Goal: Obtain resource: Obtain resource

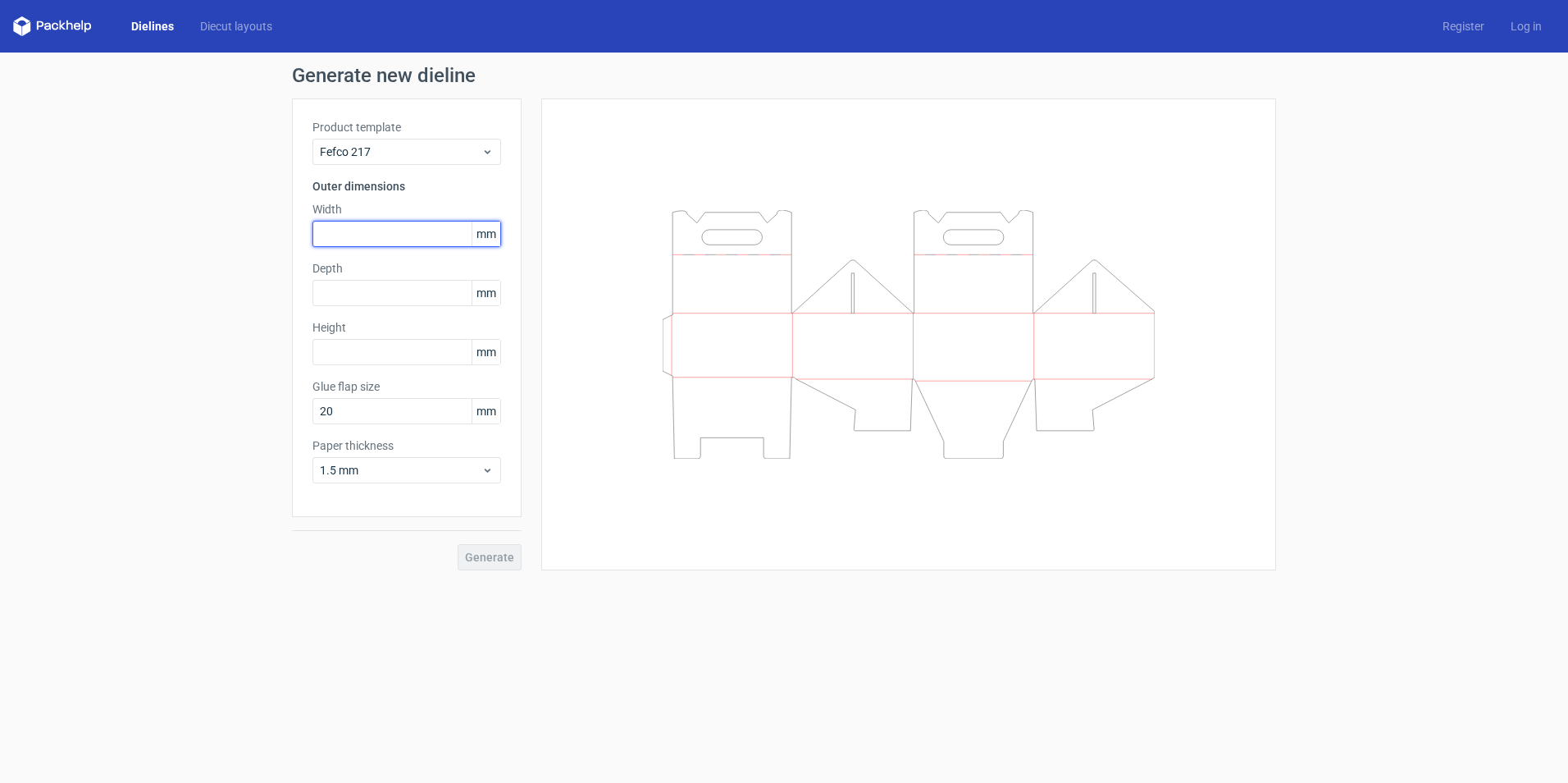
click at [396, 237] on input "text" at bounding box center [407, 234] width 189 height 27
type input "165"
click at [376, 295] on input "text" at bounding box center [407, 293] width 189 height 27
type input "280"
click at [371, 348] on input "text" at bounding box center [407, 351] width 189 height 27
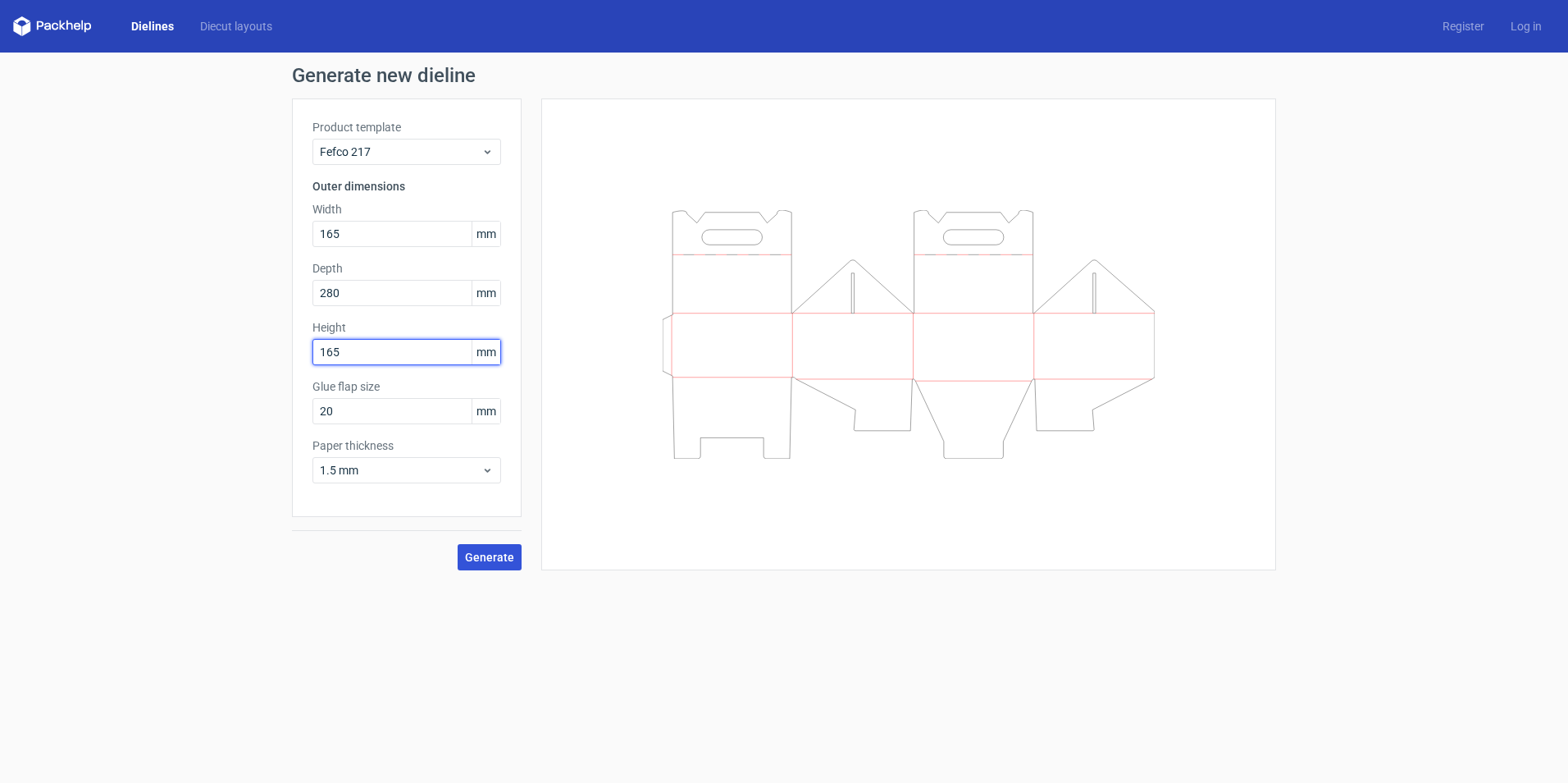
type input "165"
click at [507, 565] on button "Generate" at bounding box center [490, 557] width 64 height 27
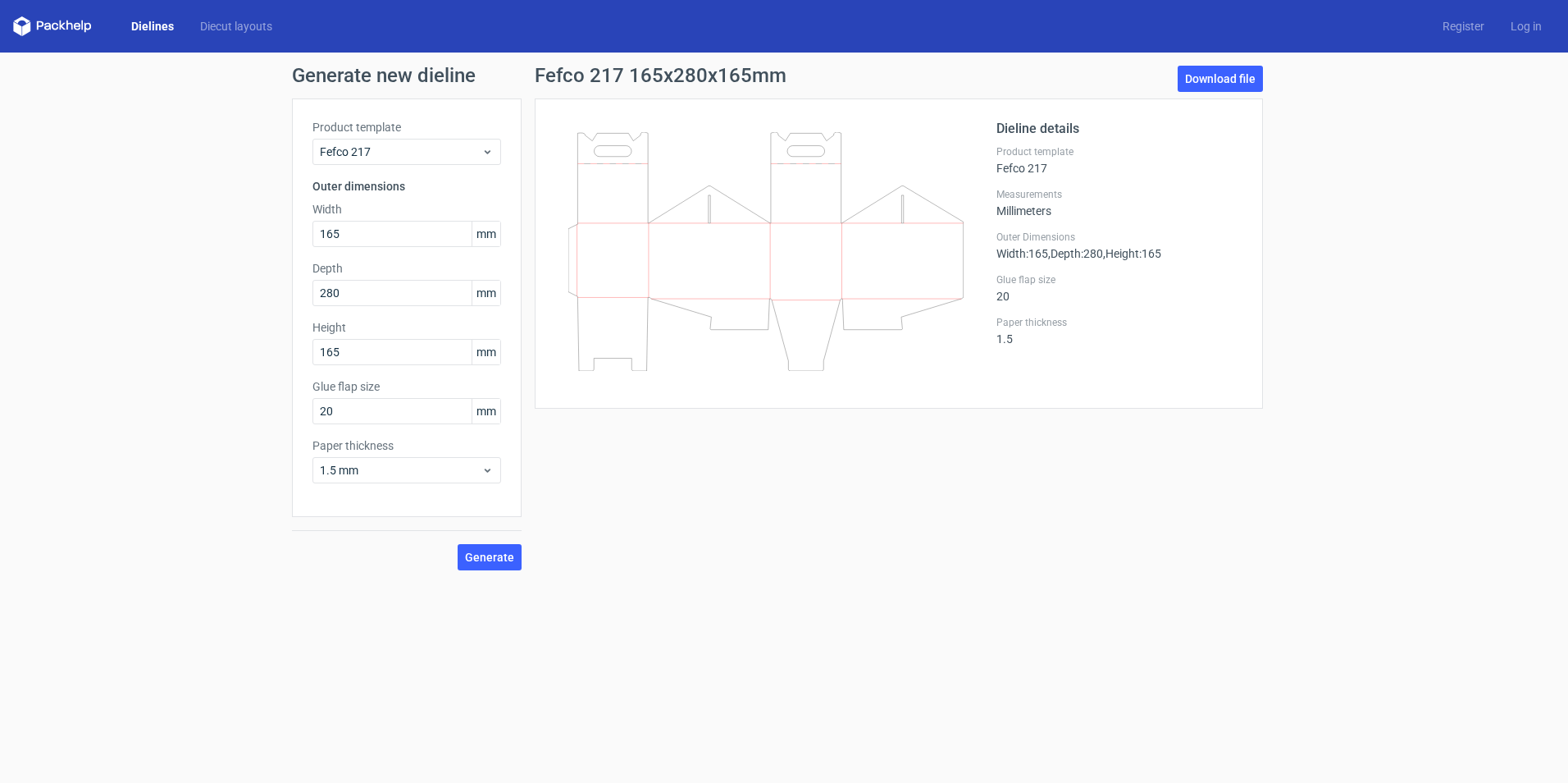
click at [880, 580] on div "Generate new dieline Product template Fefco 217 Outer dimensions Width 165 mm D…" at bounding box center [784, 318] width 1568 height 531
click at [803, 482] on div "Fefco 217 xxmm Download file Dieline details Product template Fefco 217 Measure…" at bounding box center [898, 318] width 755 height 505
click at [140, 27] on link "Dielines" at bounding box center [152, 26] width 69 height 17
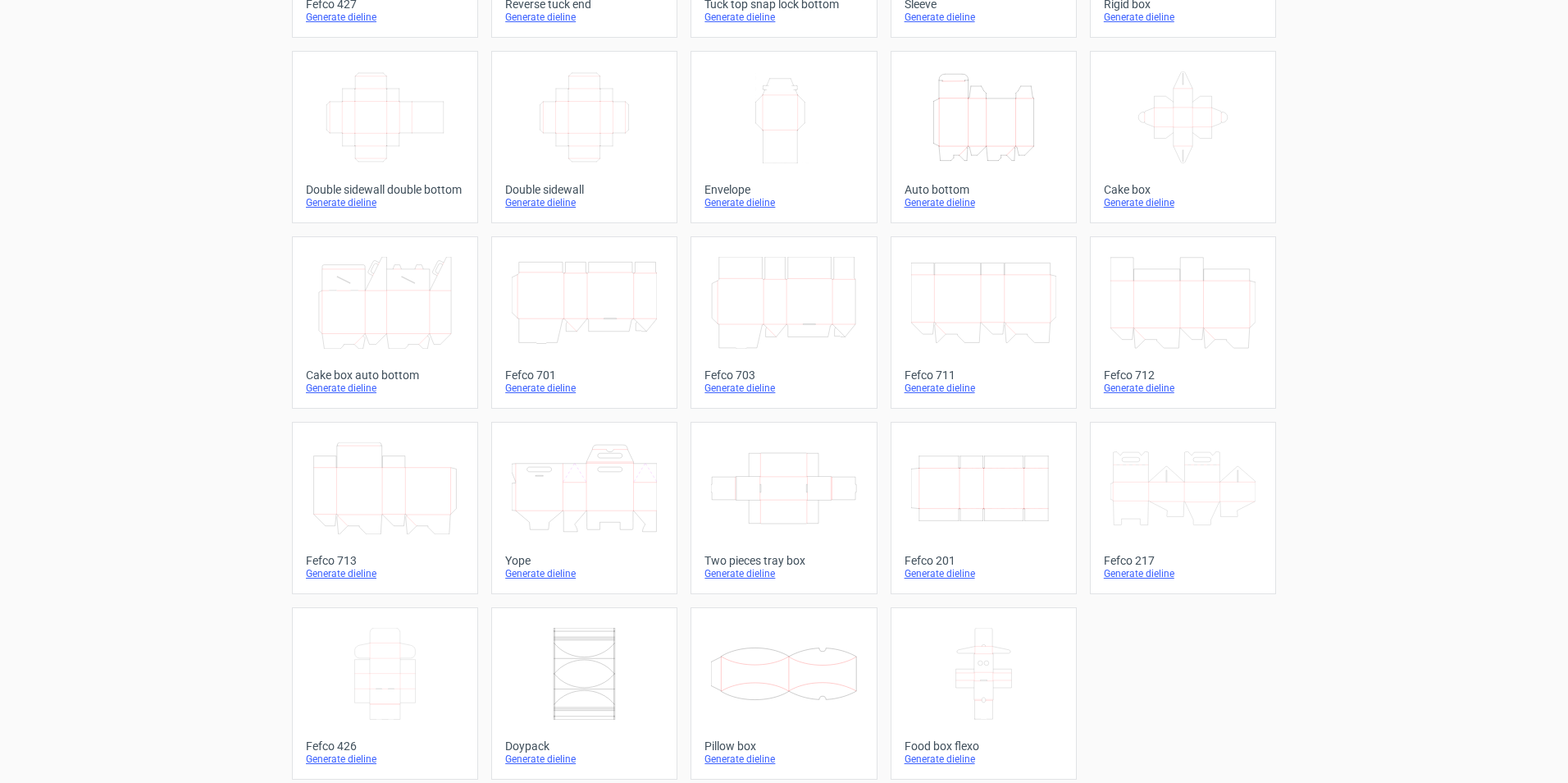
scroll to position [243, 0]
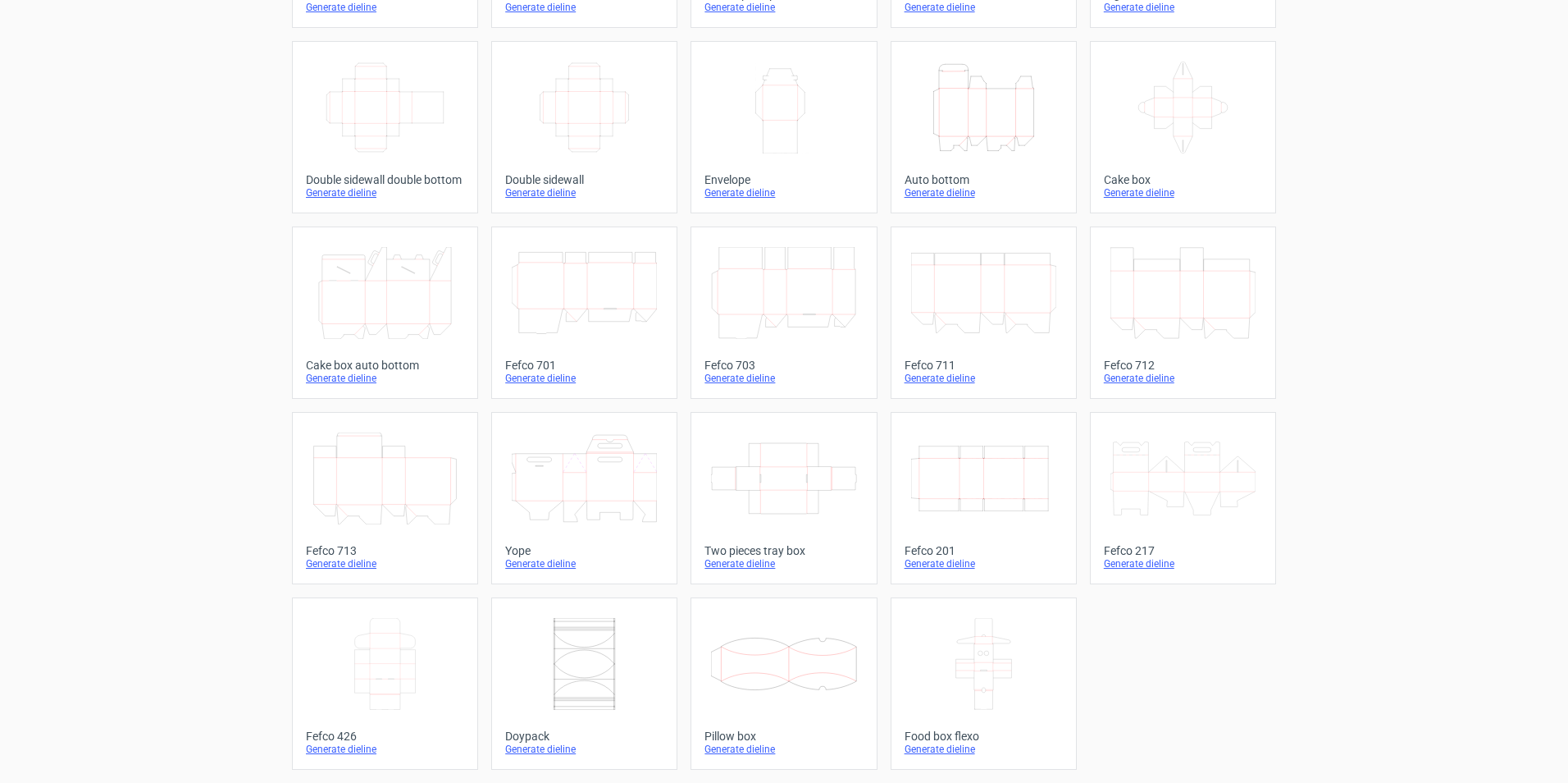
click at [1176, 473] on icon at bounding box center [1182, 478] width 145 height 92
